Goal: Register for event/course

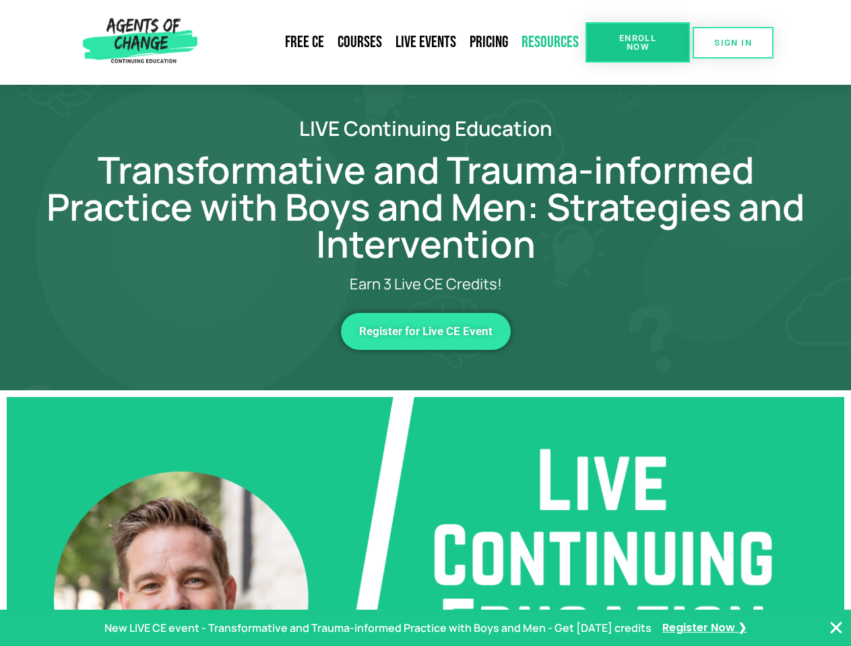
click at [550, 42] on link "Resources" at bounding box center [549, 42] width 71 height 31
click at [637, 42] on span "Enroll Now" at bounding box center [637, 43] width 61 height 18
click at [733, 42] on span "SIGN IN" at bounding box center [733, 42] width 38 height 9
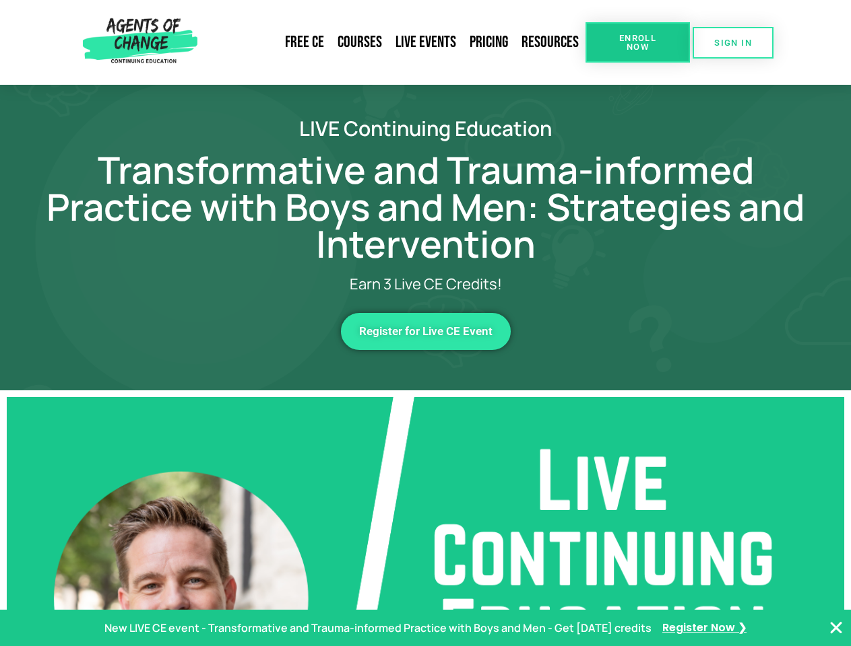
click at [426, 331] on span "Register for Live CE Event" at bounding box center [425, 331] width 133 height 11
click at [425, 628] on p "New LIVE CE event - Transformative and Trauma-informed Practice with Boys and M…" at bounding box center [377, 629] width 547 height 20
click at [836, 628] on icon "Close Banner" at bounding box center [836, 628] width 16 height 16
